Goal: Transaction & Acquisition: Register for event/course

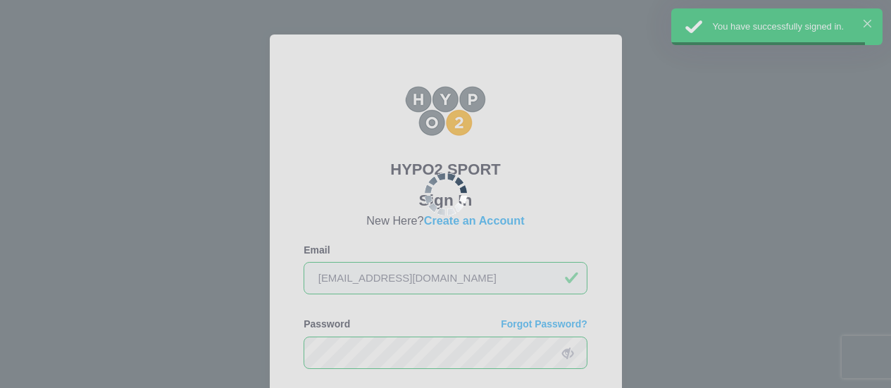
scroll to position [177, 0]
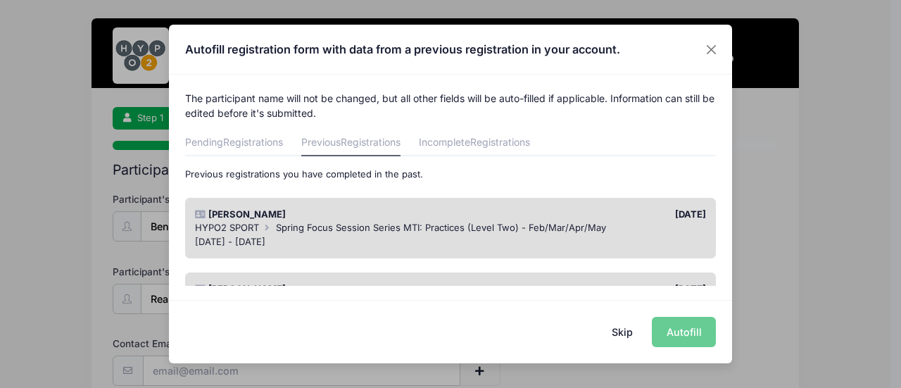
scroll to position [1, 0]
click at [276, 140] on span "Registrations" at bounding box center [253, 141] width 60 height 12
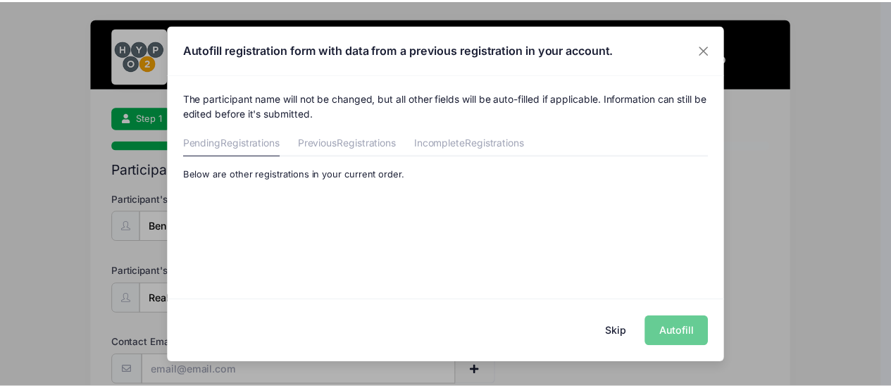
scroll to position [0, 0]
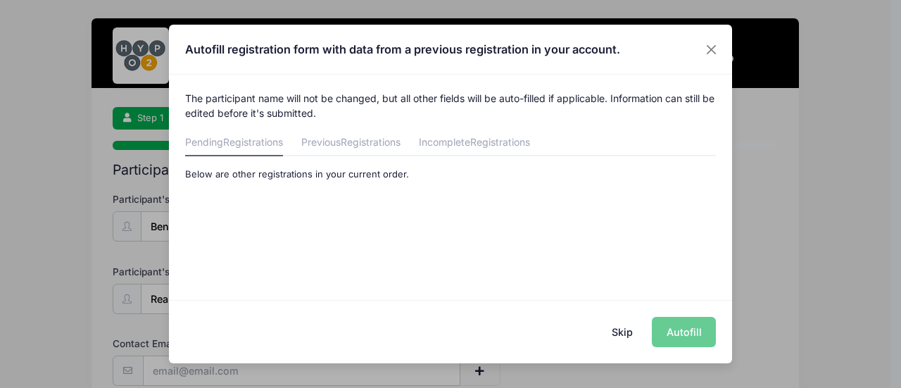
click at [629, 330] on button "Skip" at bounding box center [623, 332] width 50 height 30
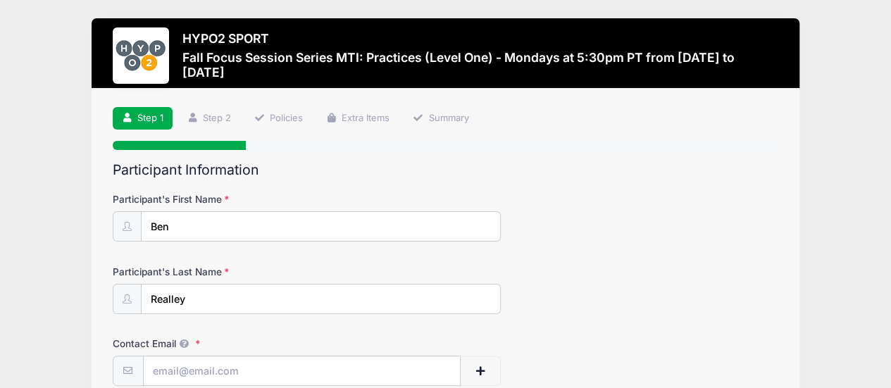
scroll to position [125, 0]
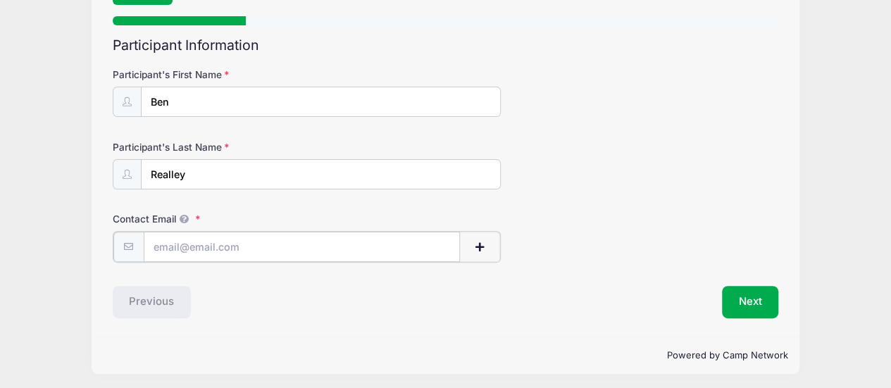
click at [220, 246] on input "Contact Email" at bounding box center [302, 247] width 317 height 30
type input "[EMAIL_ADDRESS][DOMAIN_NAME]"
click at [480, 249] on span "button" at bounding box center [479, 247] width 13 height 10
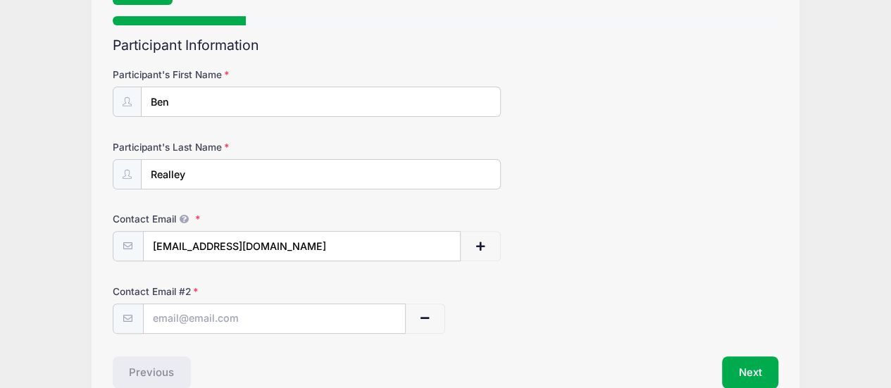
click at [273, 332] on div "Participant Information Participant's First Name Ben Participant's Last Name Re…" at bounding box center [446, 212] width 666 height 351
click at [259, 316] on input "text" at bounding box center [274, 319] width 261 height 30
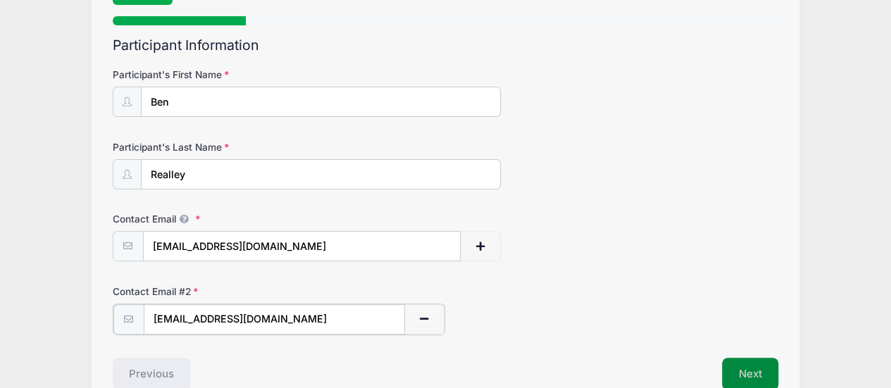
type input "benjaminrealley@gmail.com"
click at [754, 358] on button "Next" at bounding box center [750, 372] width 57 height 32
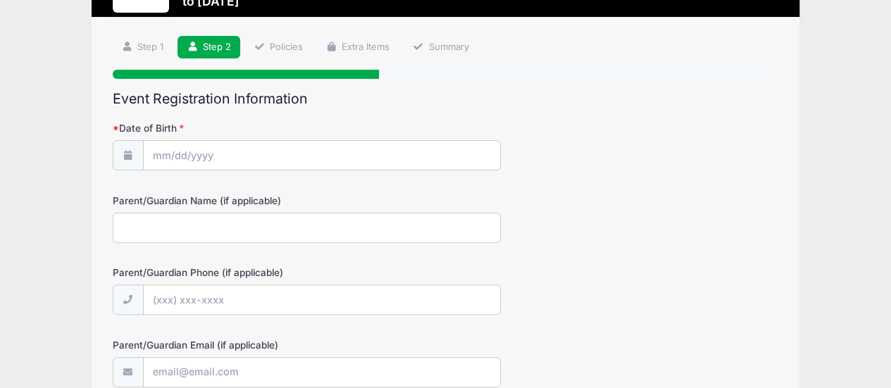
scroll to position [72, 0]
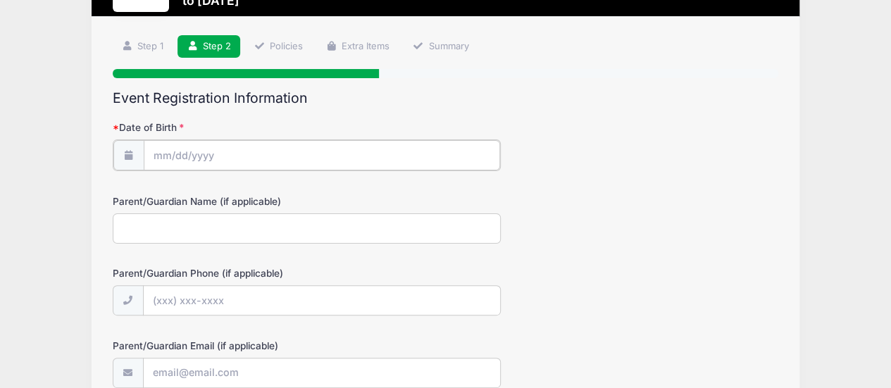
click at [239, 158] on input "Date of Birth" at bounding box center [322, 155] width 356 height 30
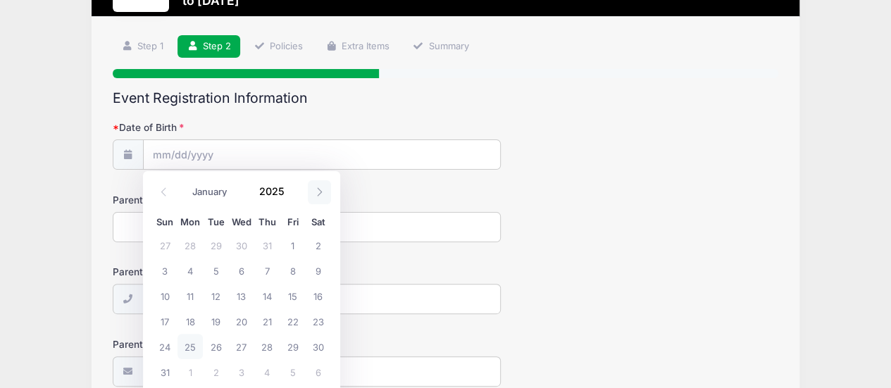
click at [313, 195] on span at bounding box center [319, 192] width 23 height 24
select select "11"
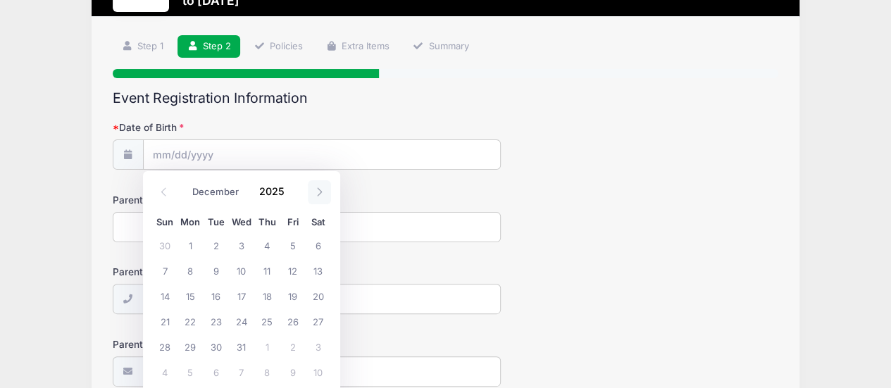
click at [313, 195] on span at bounding box center [319, 192] width 23 height 24
type input "2026"
click at [313, 195] on span at bounding box center [319, 192] width 23 height 24
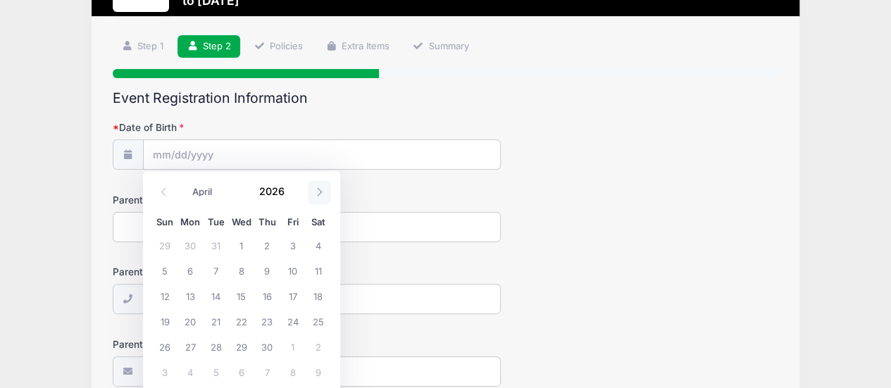
click at [313, 195] on span at bounding box center [319, 192] width 23 height 24
click at [165, 188] on icon at bounding box center [163, 191] width 9 height 9
select select "3"
click at [292, 243] on span "3" at bounding box center [292, 244] width 25 height 25
type input "04/03/2026"
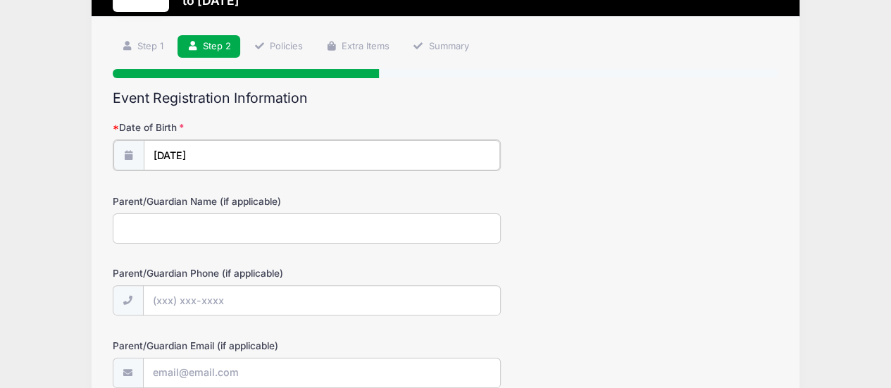
click at [226, 153] on input "04/03/2026" at bounding box center [322, 155] width 356 height 30
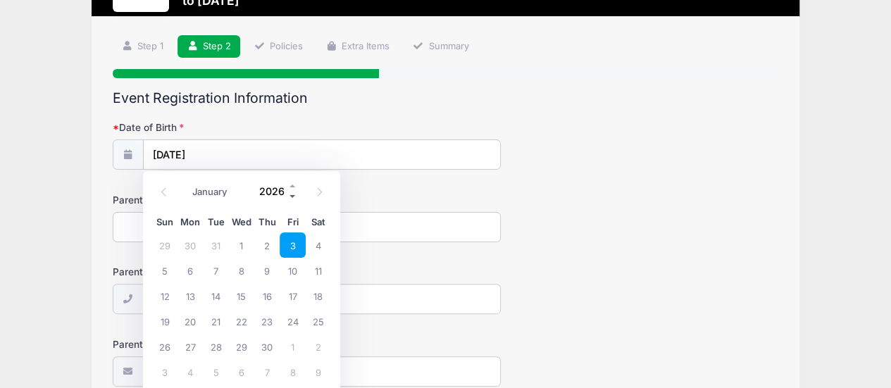
click at [289, 194] on span at bounding box center [293, 197] width 10 height 11
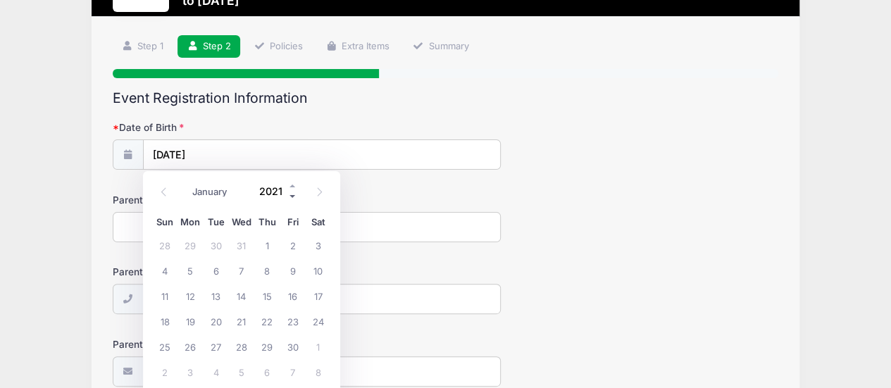
click at [289, 194] on span at bounding box center [293, 197] width 10 height 11
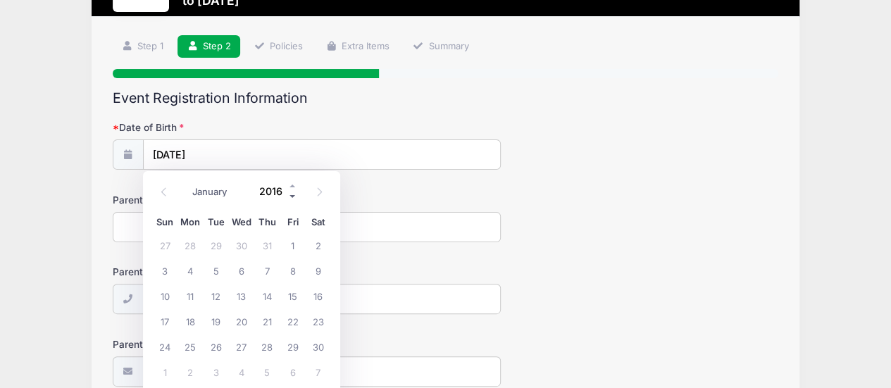
click at [289, 194] on span at bounding box center [293, 197] width 10 height 11
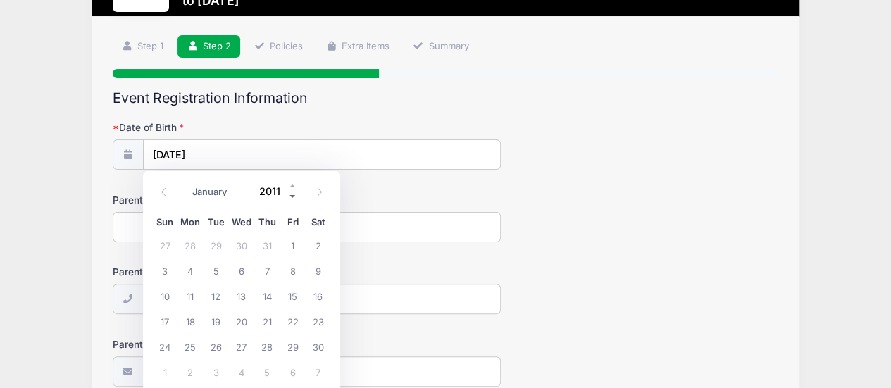
click at [289, 194] on span at bounding box center [293, 197] width 10 height 11
click at [291, 182] on span at bounding box center [293, 186] width 10 height 11
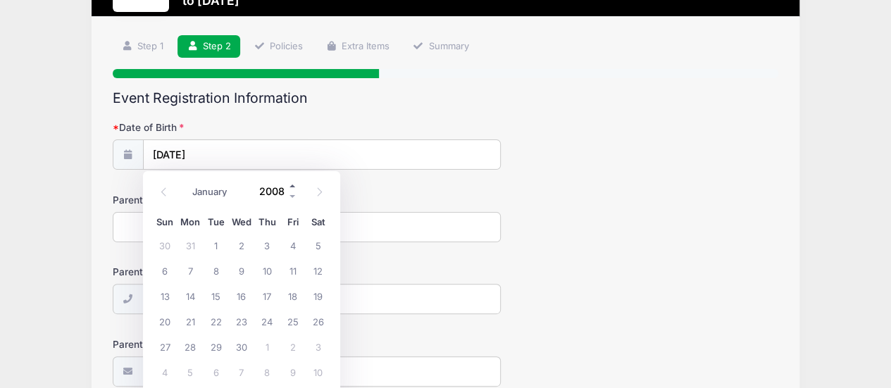
click at [291, 182] on span at bounding box center [293, 186] width 10 height 11
type input "2009"
click at [297, 242] on span "3" at bounding box center [292, 244] width 25 height 25
type input "04/03/2009"
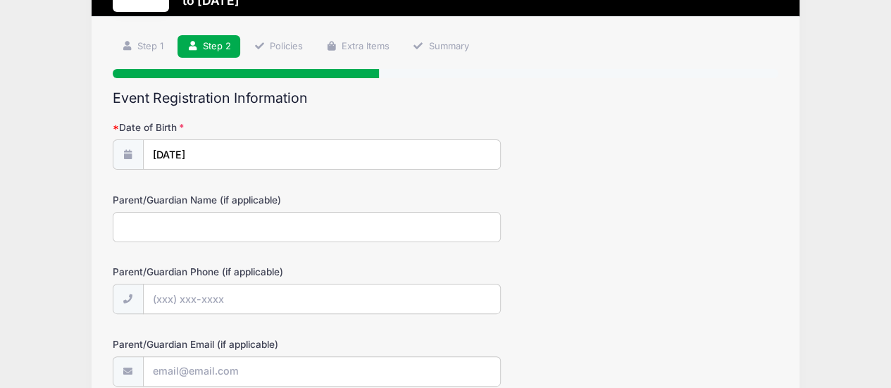
click at [227, 229] on input "Parent/Guardian Name (if applicable)" at bounding box center [307, 227] width 389 height 30
type input "Tobey Realley"
click at [228, 299] on input "Parent/Guardian Phone (if applicable)" at bounding box center [322, 299] width 356 height 30
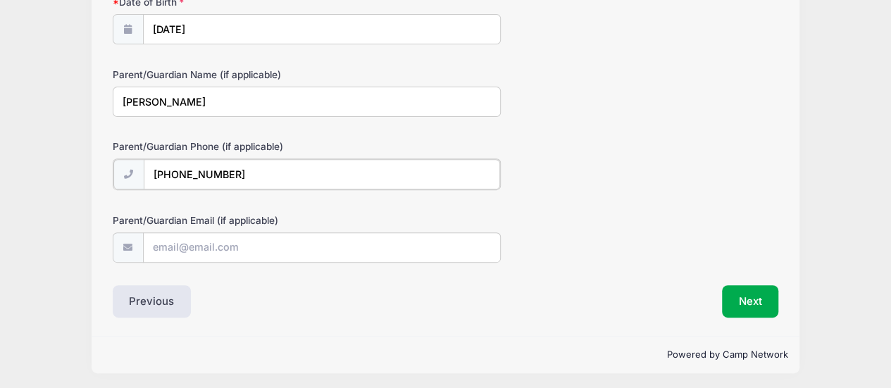
type input "(856) 371-7257"
click at [208, 245] on input "Parent/Guardian Email (if applicable)" at bounding box center [322, 247] width 356 height 30
type input "[EMAIL_ADDRESS][DOMAIN_NAME]"
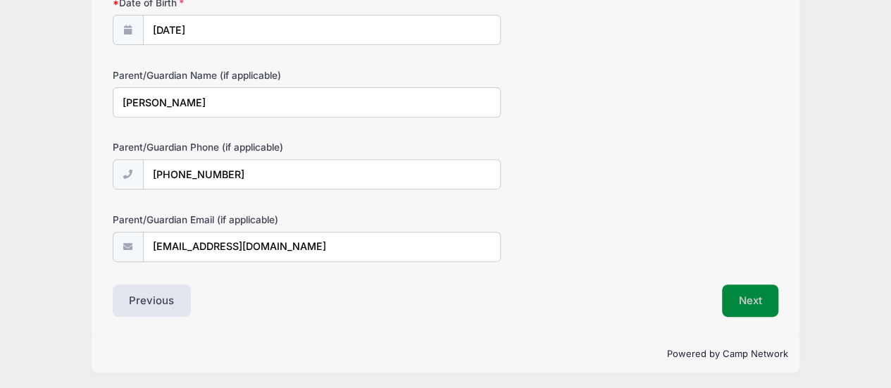
click at [738, 296] on button "Next" at bounding box center [750, 300] width 57 height 32
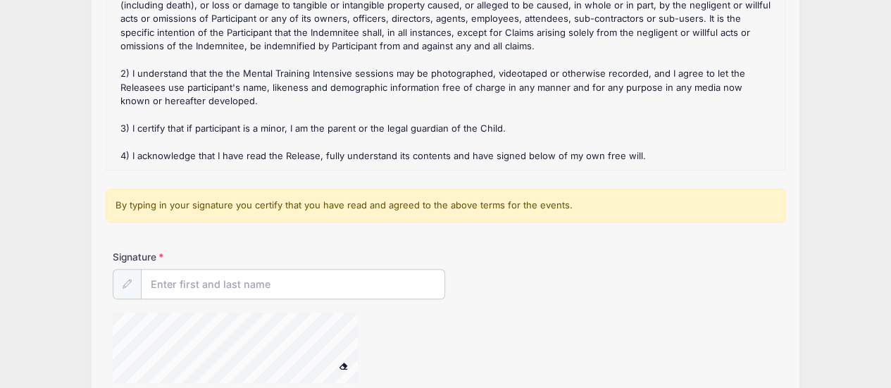
scroll to position [239, 0]
click at [210, 280] on input "Signature" at bounding box center [293, 284] width 303 height 30
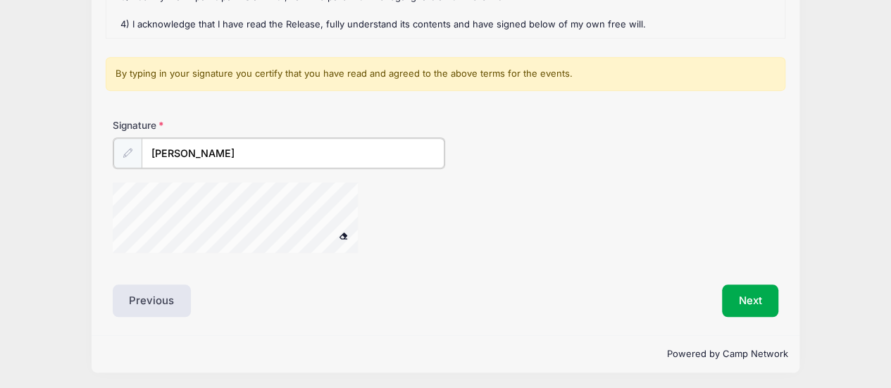
type input "Tobey Realley"
click at [344, 233] on span at bounding box center [343, 236] width 10 height 8
click at [738, 290] on button "Next" at bounding box center [750, 300] width 57 height 32
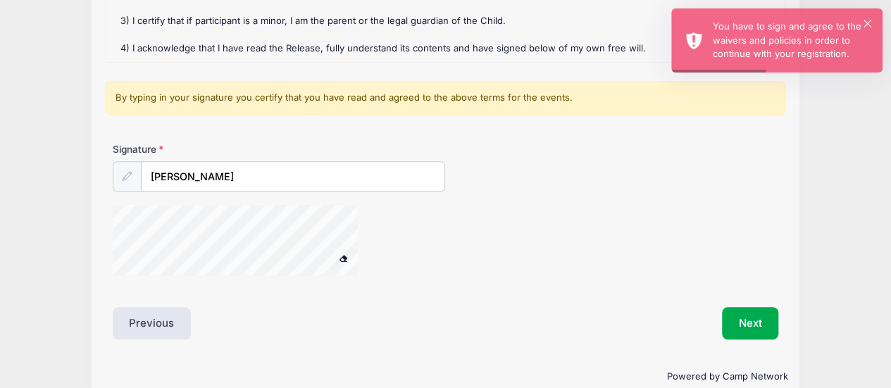
scroll to position [339, 0]
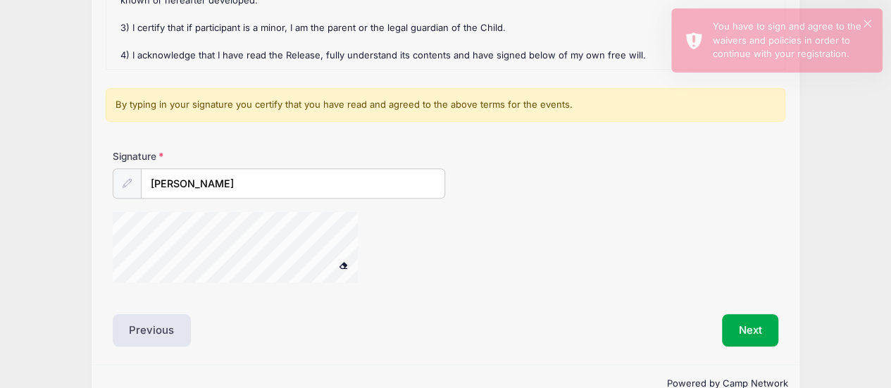
click at [123, 174] on div at bounding box center [127, 183] width 29 height 30
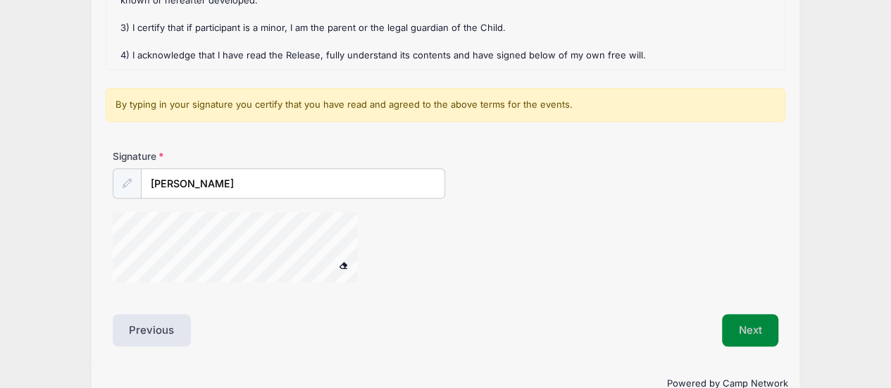
click at [736, 318] on button "Next" at bounding box center [750, 330] width 57 height 32
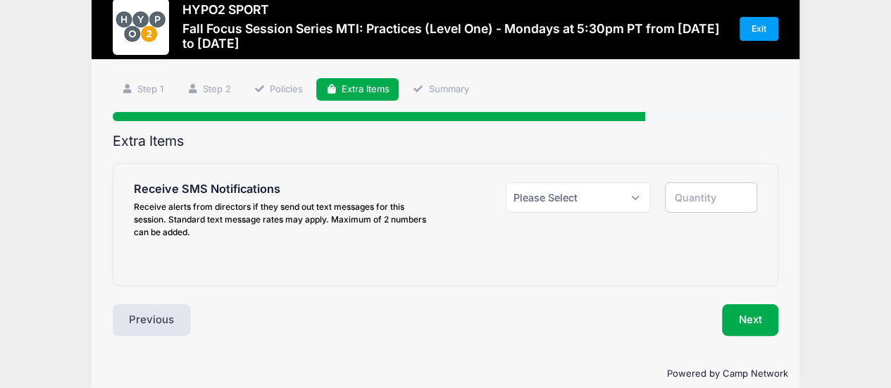
scroll to position [0, 0]
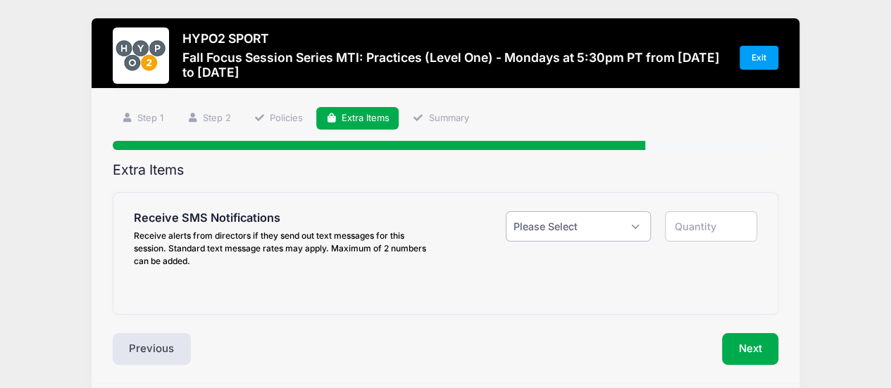
click at [639, 230] on select "Please Select Yes ($0.00) No" at bounding box center [579, 226] width 146 height 30
select select "1"
click at [506, 211] on select "Please Select Yes ($0.00) No" at bounding box center [579, 226] width 146 height 30
type input "1"
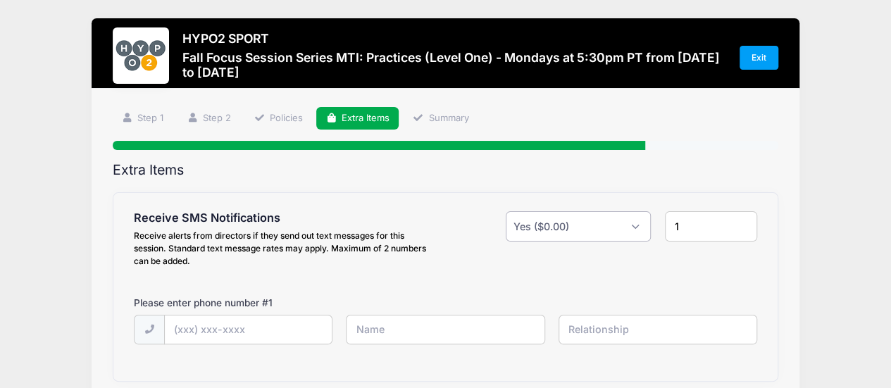
scroll to position [117, 0]
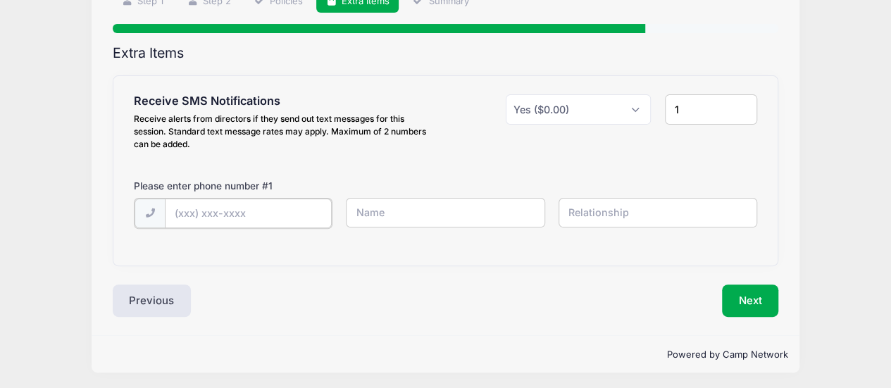
click at [0, 0] on input "text" at bounding box center [0, 0] width 0 height 0
type input "(856) 371-7257"
click at [0, 0] on input "text" at bounding box center [0, 0] width 0 height 0
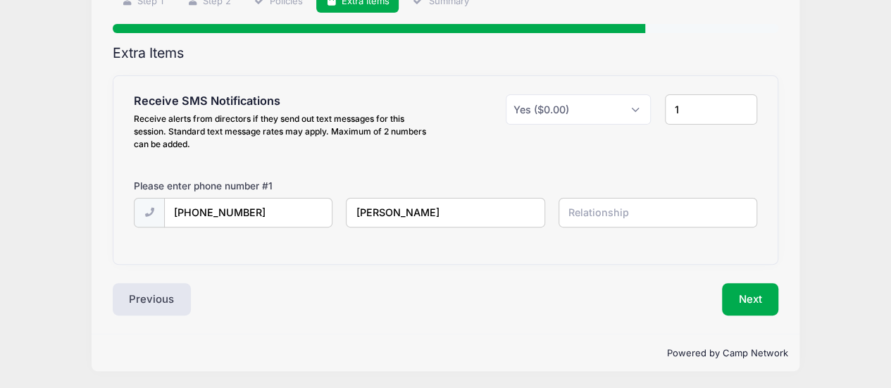
type input "Tobey"
type input "mom"
click at [636, 246] on div "Receive SMS Notifications Receive alerts from directors if they send out text m…" at bounding box center [445, 170] width 665 height 188
click at [0, 0] on input "mom" at bounding box center [0, 0] width 0 height 0
click at [741, 296] on button "Next" at bounding box center [750, 299] width 57 height 32
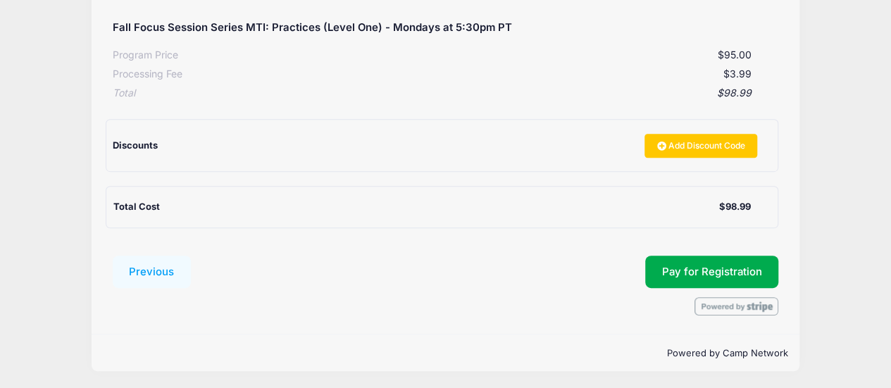
scroll to position [195, 0]
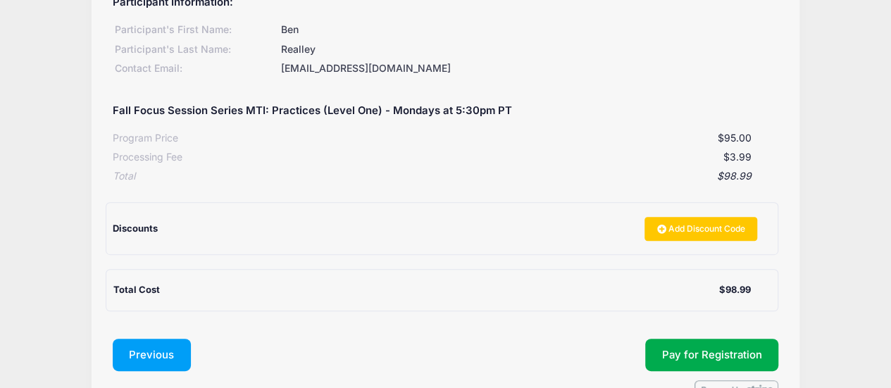
click at [155, 349] on button "Previous" at bounding box center [152, 355] width 79 height 32
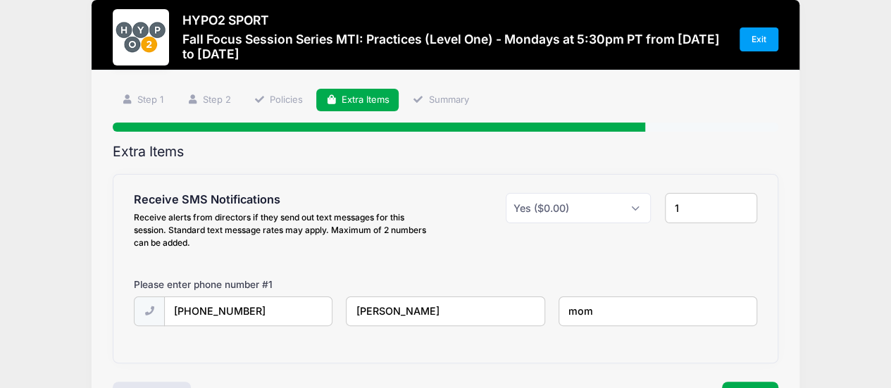
scroll to position [0, 0]
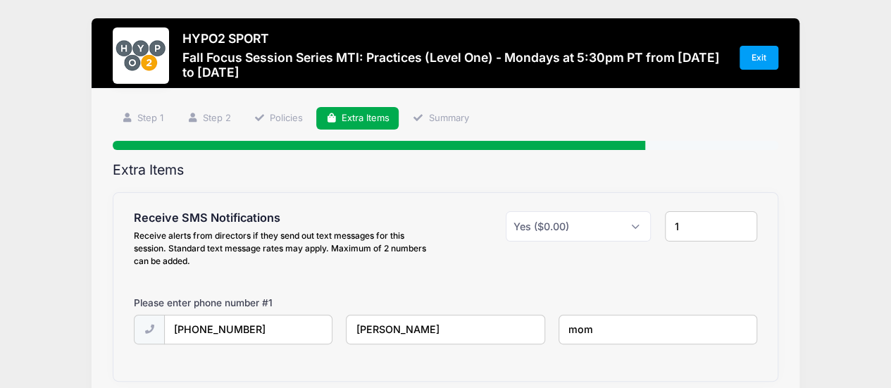
click at [0, 0] on input "mom" at bounding box center [0, 0] width 0 height 0
click at [634, 227] on select "Please Select Yes ($0.00) No" at bounding box center [579, 226] width 146 height 30
click at [691, 222] on input "1" at bounding box center [711, 226] width 92 height 30
type input "2"
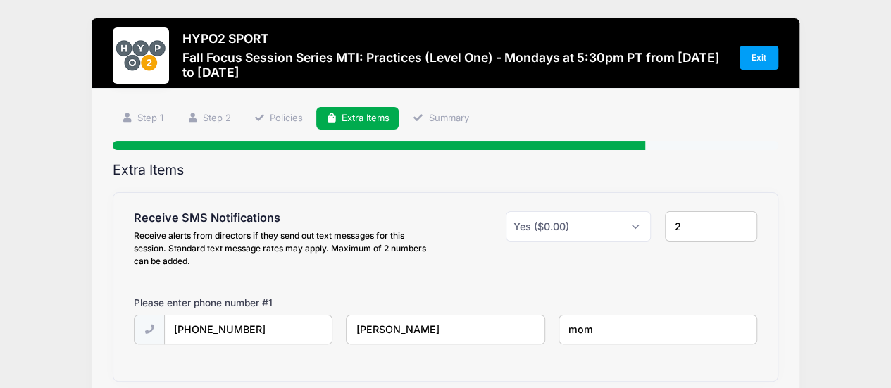
click at [739, 222] on input "2" at bounding box center [711, 226] width 92 height 30
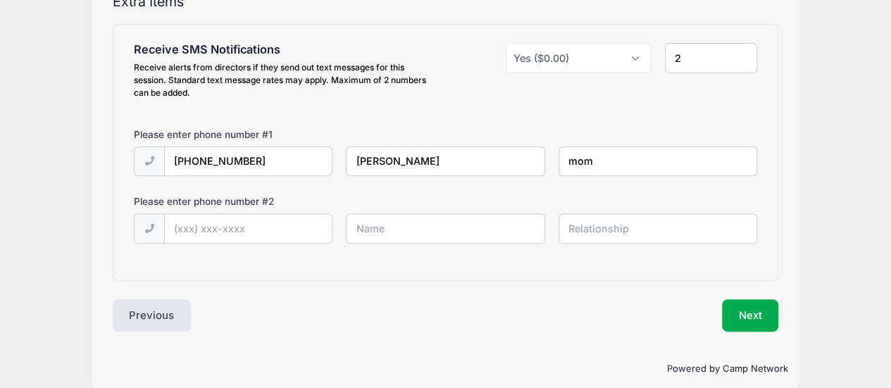
scroll to position [171, 0]
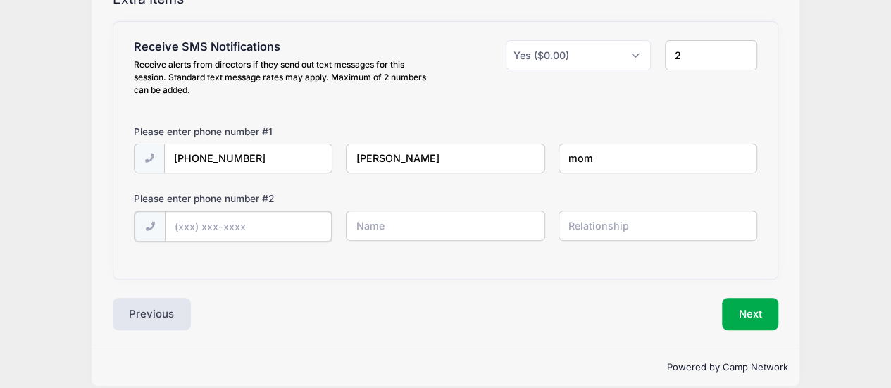
click at [0, 0] on input "text" at bounding box center [0, 0] width 0 height 0
type input "Ben"
type input "s"
type input "participant"
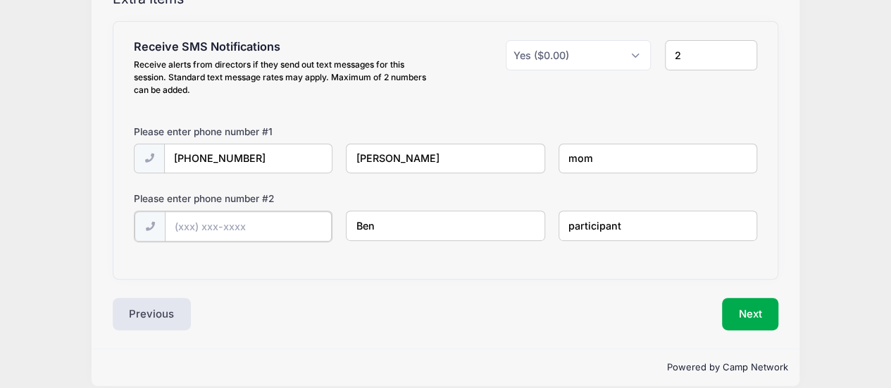
click at [0, 0] on input "text" at bounding box center [0, 0] width 0 height 0
type input "(856) 381-8653"
click at [765, 318] on button "Next" at bounding box center [750, 312] width 57 height 32
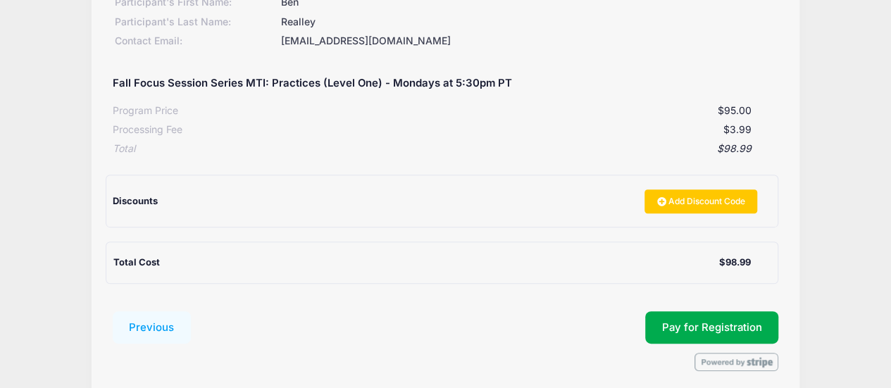
scroll to position [278, 0]
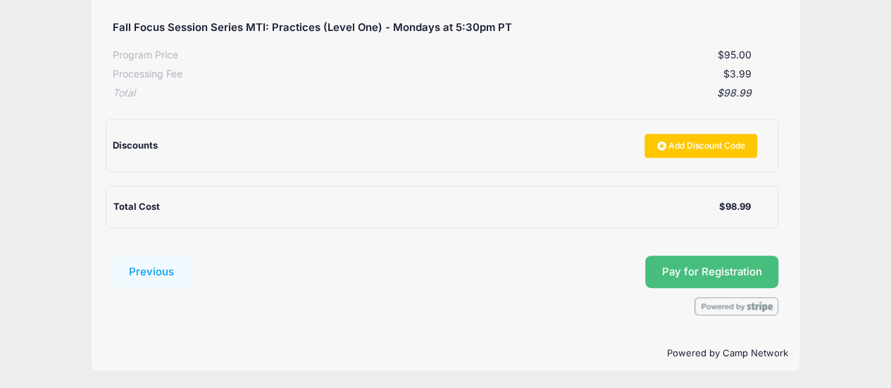
click at [710, 259] on button "Pay for Registration" at bounding box center [712, 272] width 134 height 32
